Goal: Information Seeking & Learning: Learn about a topic

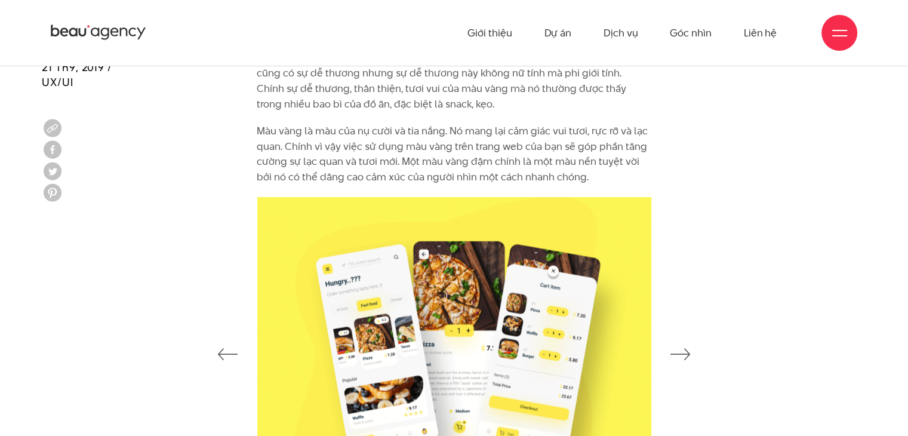
scroll to position [2628, 0]
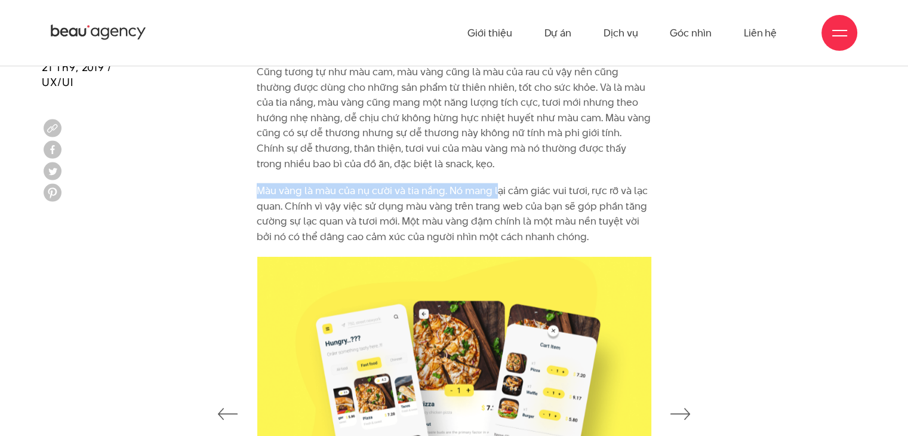
drag, startPoint x: 449, startPoint y: 151, endPoint x: 514, endPoint y: 177, distance: 70.4
click at [507, 177] on div "Chính vì lý do này, màu cam là một màu sắc phù hợp cho việc đặt hàng online. Th…" at bounding box center [454, 97] width 395 height 293
click at [513, 183] on p "Màu vàng là màu của nụ cười và tia nắng. Nó mang lại cảm giác vui tươi, rực rỡ …" at bounding box center [454, 213] width 395 height 61
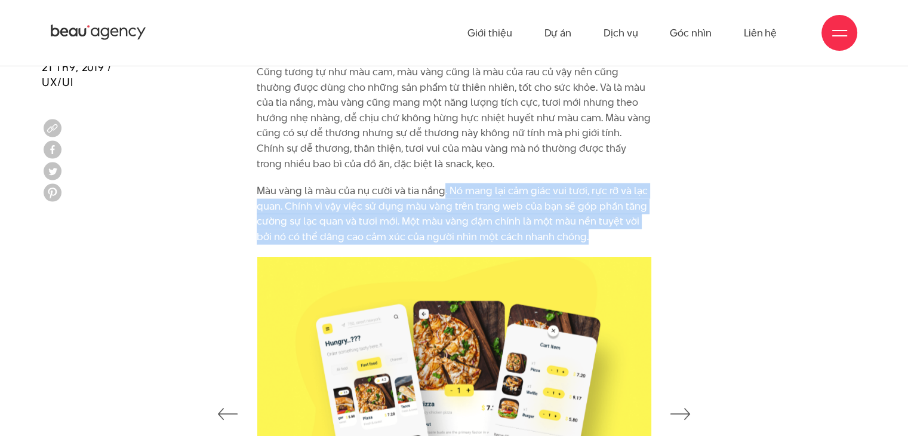
drag, startPoint x: 443, startPoint y: 172, endPoint x: 623, endPoint y: 223, distance: 186.8
click at [616, 233] on div "Chính vì lý do này, màu cam là một màu sắc phù hợp cho việc đặt hàng online. Th…" at bounding box center [454, 103] width 413 height 305
click at [659, 220] on div "Chính vì lý do này, màu cam là một màu sắc phù hợp cho việc đặt hàng online. Th…" at bounding box center [454, 103] width 413 height 305
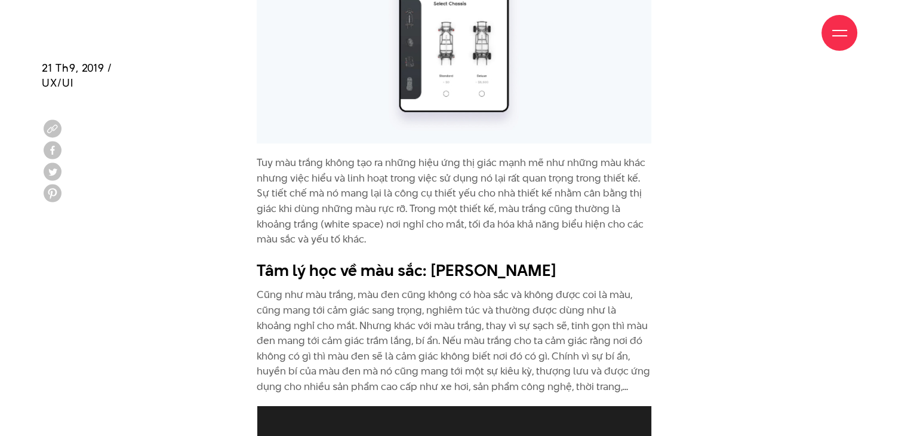
scroll to position [5972, 0]
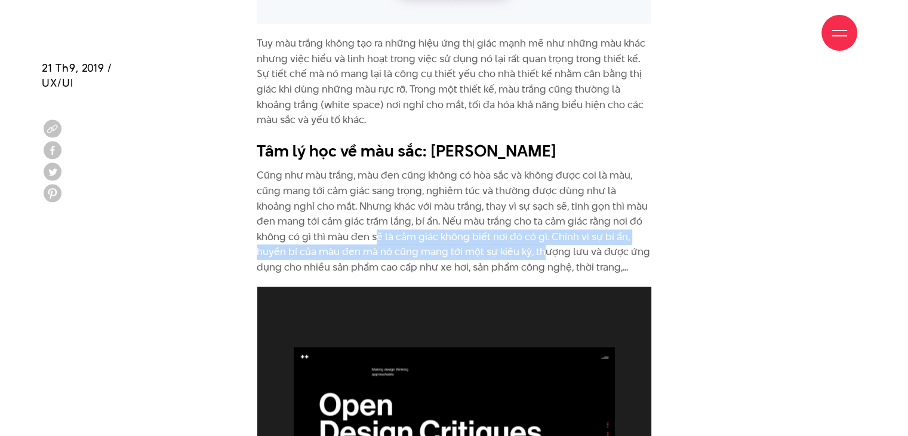
drag, startPoint x: 413, startPoint y: 192, endPoint x: 547, endPoint y: 199, distance: 134.0
click at [547, 199] on p "Cũng như màu trắng, màu đen cũng không có hòa sắc và không được coi là màu, cũn…" at bounding box center [454, 221] width 395 height 107
click at [570, 191] on p "Cũng như màu trắng, màu đen cũng không có hòa sắc và không được coi là màu, cũn…" at bounding box center [454, 221] width 395 height 107
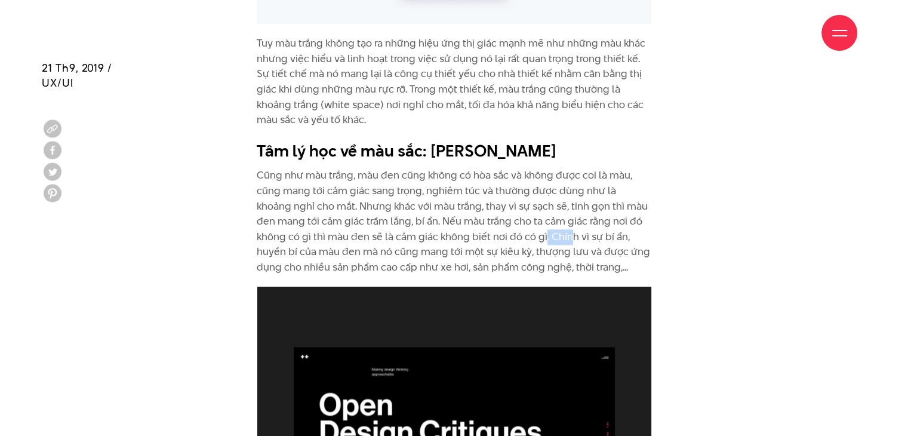
drag, startPoint x: 544, startPoint y: 186, endPoint x: 570, endPoint y: 192, distance: 26.4
click at [570, 192] on p "Cũng như màu trắng, màu đen cũng không có hòa sắc và không được coi là màu, cũn…" at bounding box center [454, 221] width 395 height 107
click at [576, 194] on p "Cũng như màu trắng, màu đen cũng không có hòa sắc và không được coi là màu, cũn…" at bounding box center [454, 221] width 395 height 107
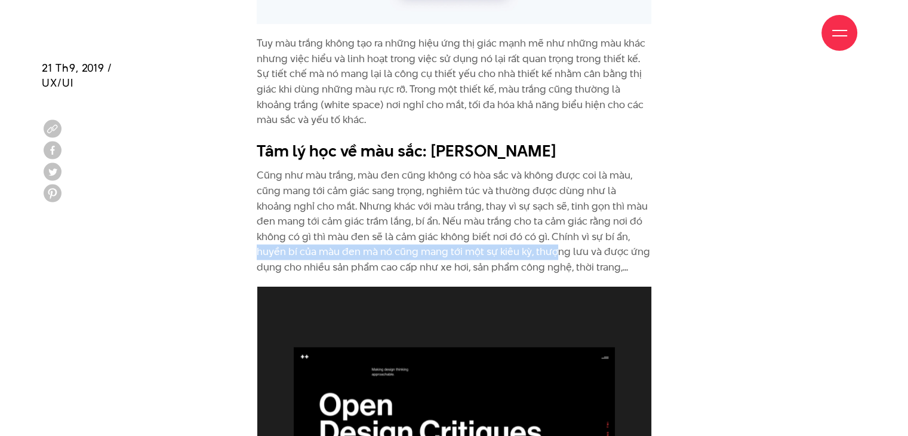
drag, startPoint x: 258, startPoint y: 208, endPoint x: 553, endPoint y: 207, distance: 295.1
click at [553, 207] on p "Cũng như màu trắng, màu đen cũng không có hòa sắc và không được coi là màu, cũn…" at bounding box center [454, 221] width 395 height 107
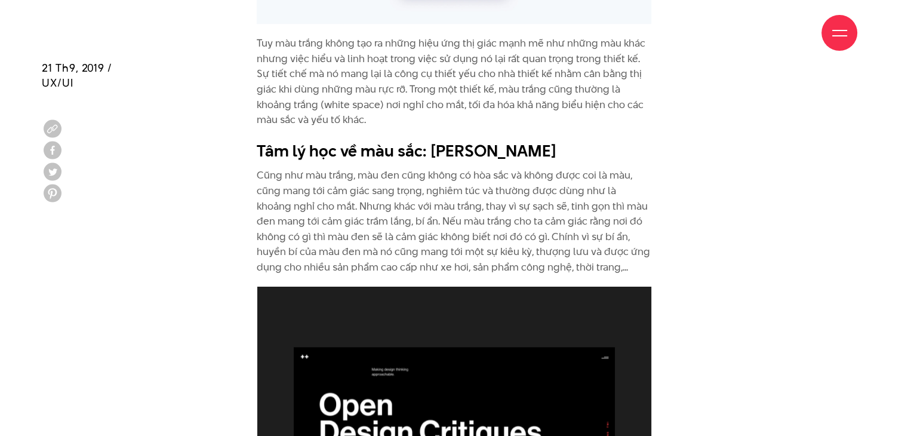
click at [593, 203] on p "Cũng như màu trắng, màu đen cũng không có hòa sắc và không được coi là màu, cũn…" at bounding box center [454, 221] width 395 height 107
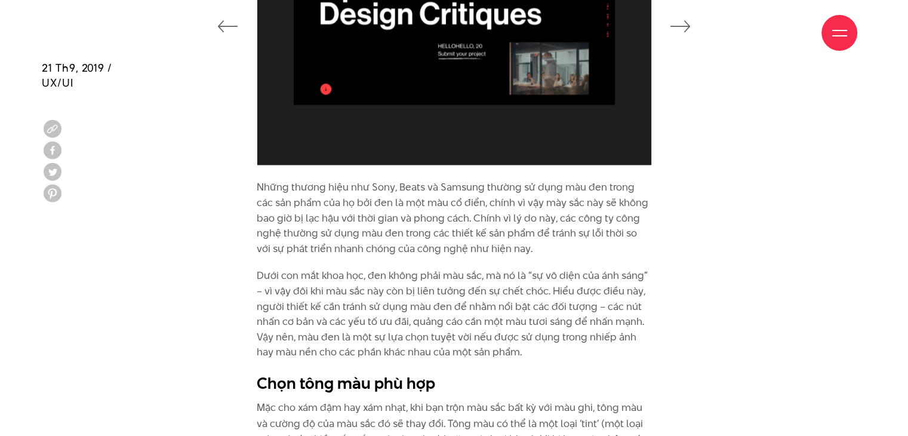
scroll to position [6450, 0]
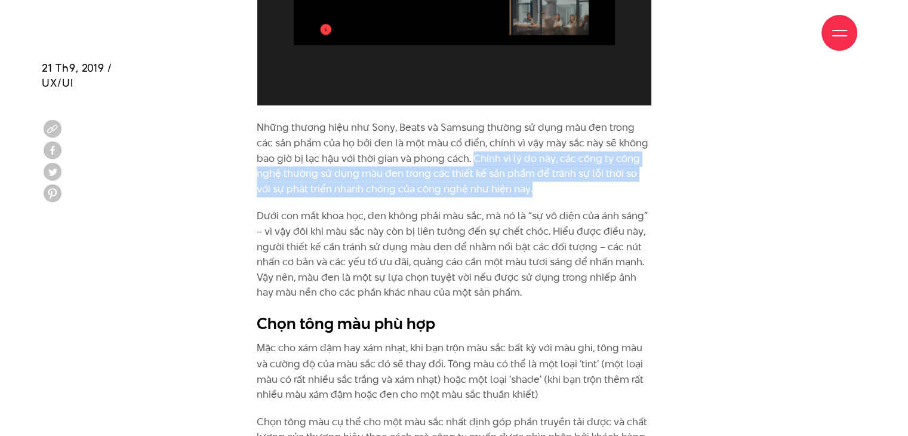
drag, startPoint x: 452, startPoint y: 116, endPoint x: 526, endPoint y: 149, distance: 80.8
click at [523, 148] on p "Những thương hiệu như Sony, Beats và Samsung thường sử dụng màu đen trong các s…" at bounding box center [454, 158] width 395 height 76
click at [526, 149] on p "Những thương hiệu như Sony, Beats và Samsung thường sử dụng màu đen trong các s…" at bounding box center [454, 158] width 395 height 76
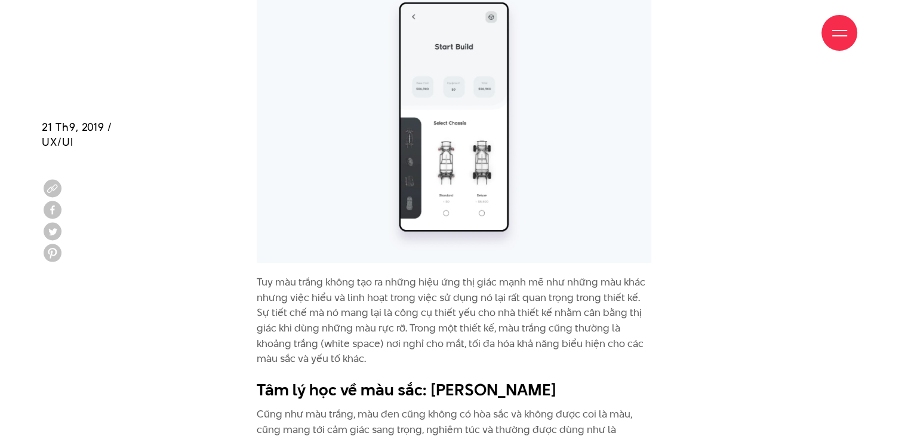
scroll to position [5913, 0]
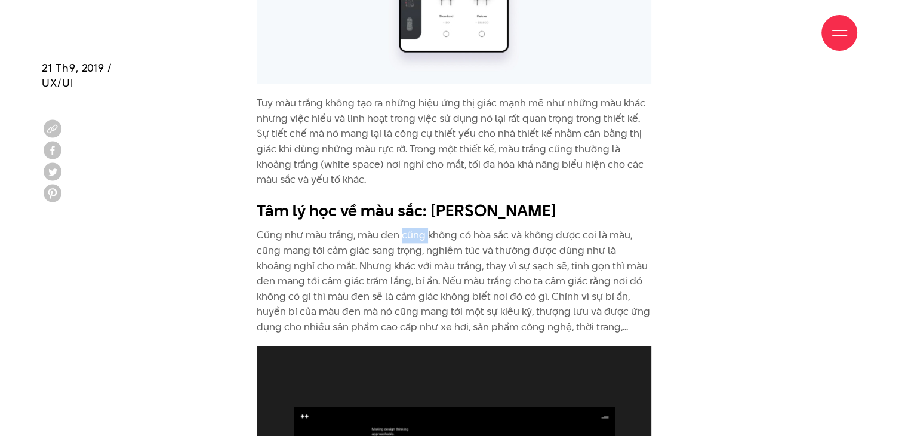
drag, startPoint x: 403, startPoint y: 181, endPoint x: 446, endPoint y: 186, distance: 43.3
click at [438, 228] on p "Cũng như màu trắng, màu đen cũng không có hòa sắc và không được coi là màu, cũn…" at bounding box center [454, 281] width 395 height 107
click at [460, 228] on p "Cũng như màu trắng, màu đen cũng không có hòa sắc và không được coi là màu, cũn…" at bounding box center [454, 281] width 395 height 107
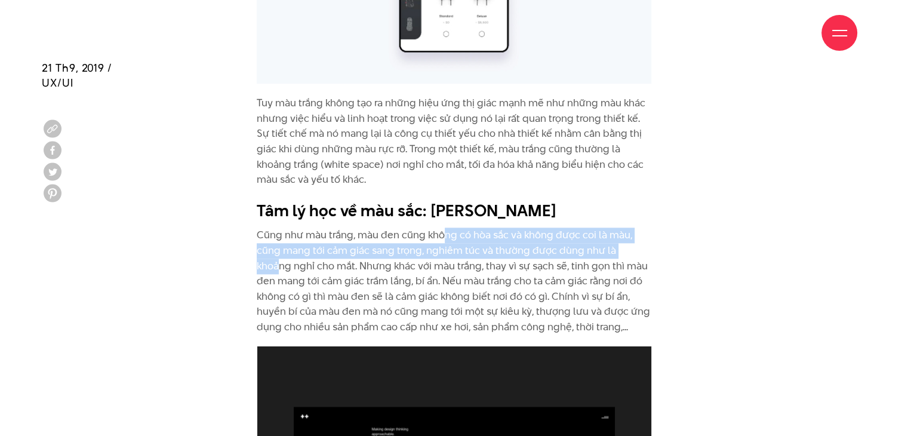
drag, startPoint x: 446, startPoint y: 186, endPoint x: 636, endPoint y: 205, distance: 190.3
click at [634, 228] on p "Cũng như màu trắng, màu đen cũng không có hòa sắc và không được coi là màu, cũn…" at bounding box center [454, 281] width 395 height 107
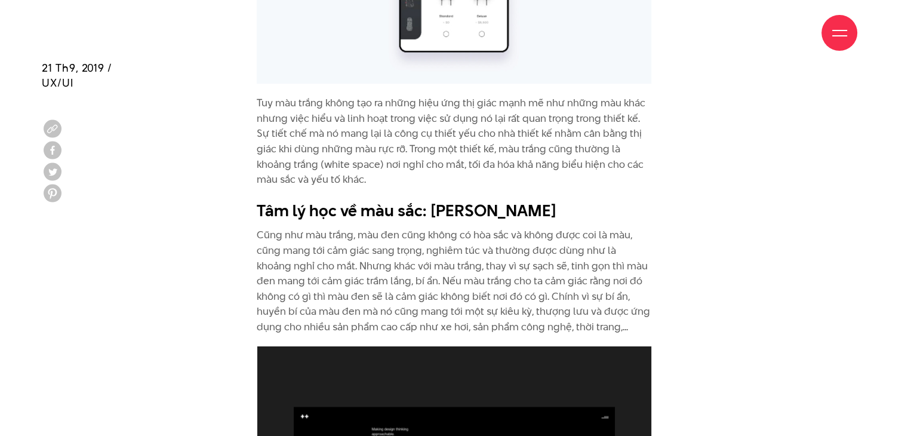
click at [461, 228] on p "Cũng như màu trắng, màu đen cũng không có hòa sắc và không được coi là màu, cũn…" at bounding box center [454, 281] width 395 height 107
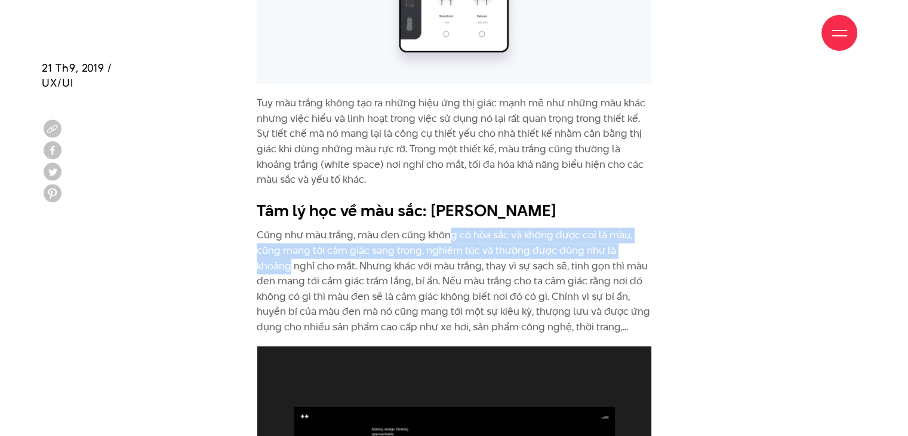
drag, startPoint x: 449, startPoint y: 188, endPoint x: 661, endPoint y: 213, distance: 213.5
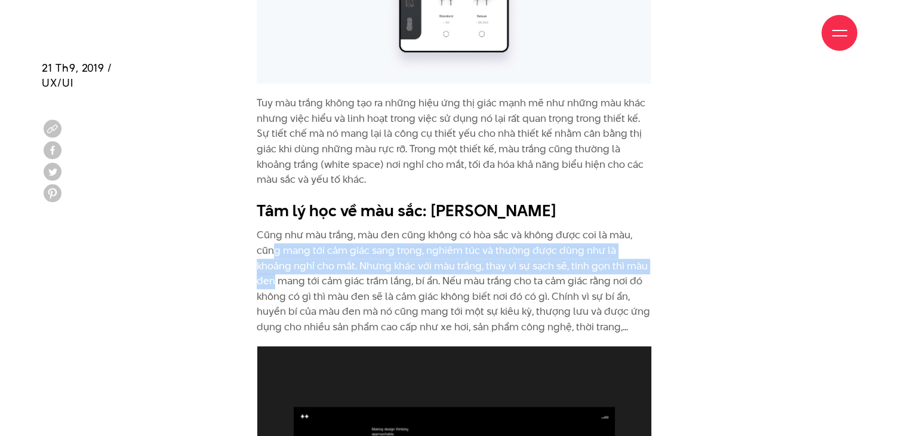
drag, startPoint x: 681, startPoint y: 212, endPoint x: 269, endPoint y: 202, distance: 411.7
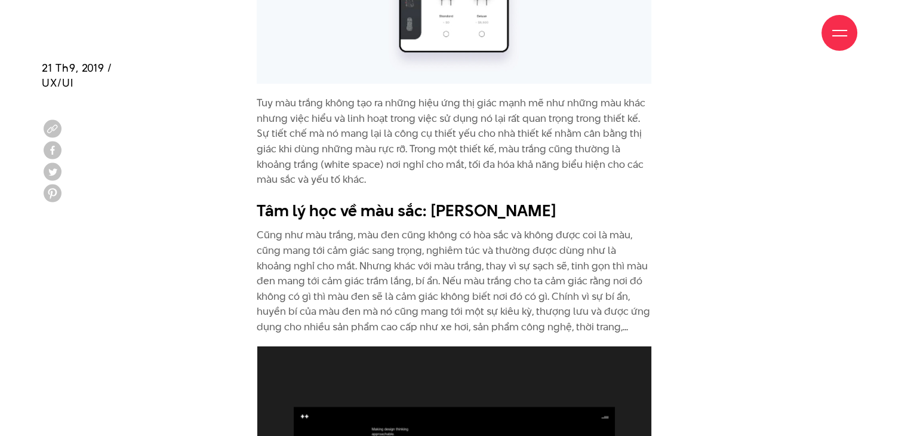
click at [269, 228] on p "Cũng như màu trắng, màu đen cũng không có hòa sắc và không được coi là màu, cũn…" at bounding box center [454, 281] width 395 height 107
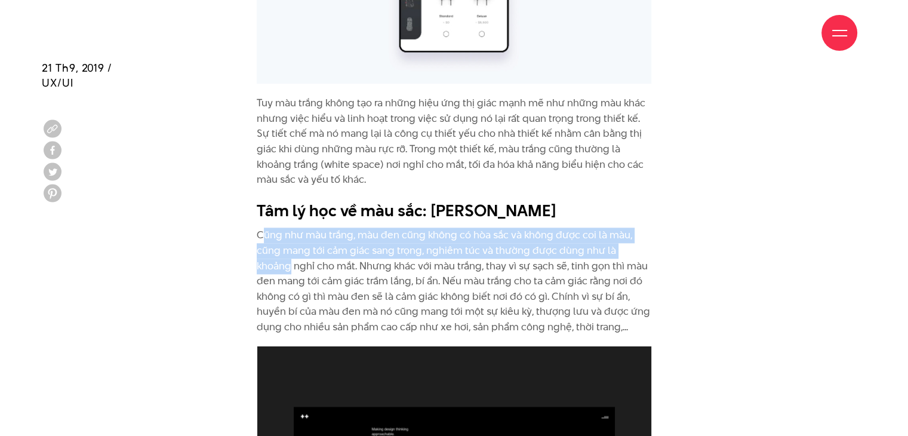
drag, startPoint x: 260, startPoint y: 188, endPoint x: 722, endPoint y: 207, distance: 461.5
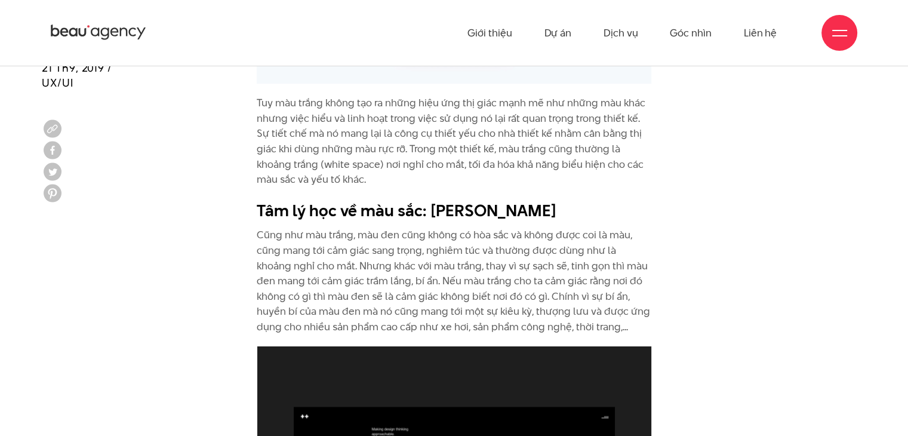
click at [366, 228] on p "Cũng như màu trắng, màu đen cũng không có hòa sắc và không được coi là màu, cũn…" at bounding box center [454, 281] width 395 height 107
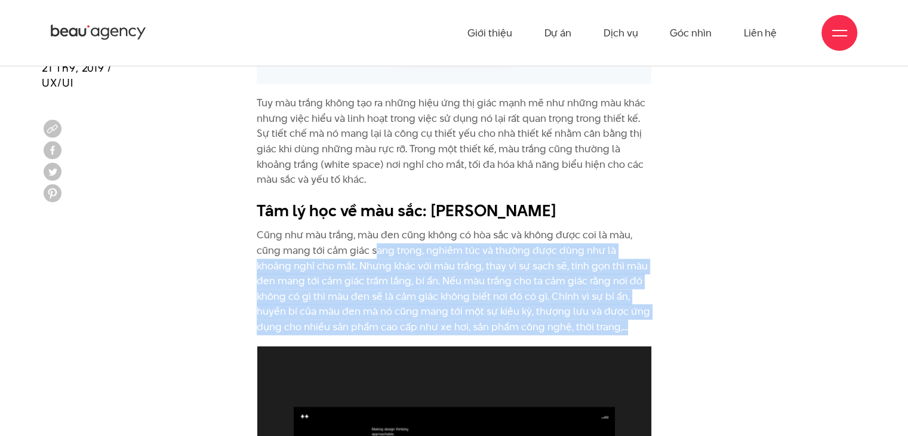
drag, startPoint x: 411, startPoint y: 208, endPoint x: 682, endPoint y: 282, distance: 280.4
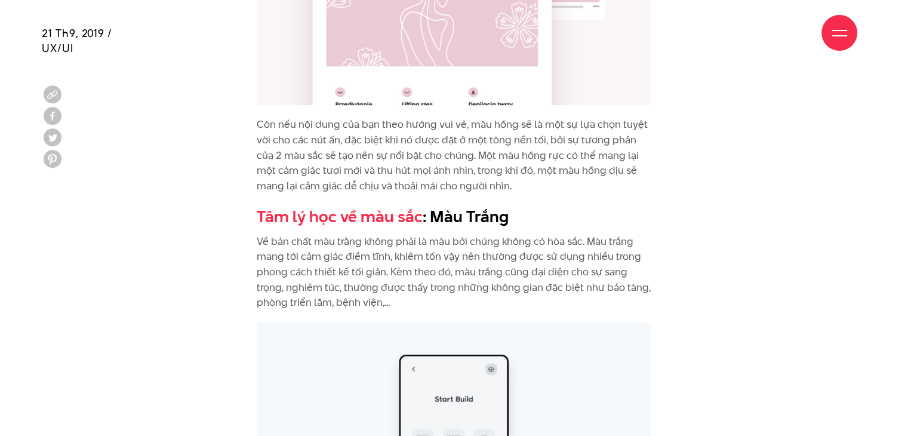
scroll to position [5401, 0]
